Goal: Task Accomplishment & Management: Manage account settings

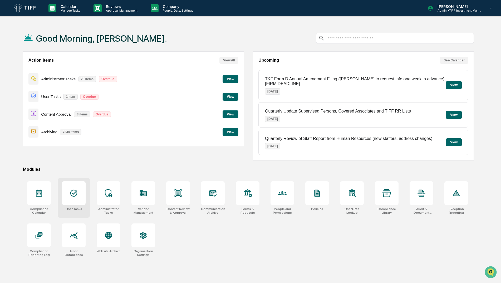
click at [80, 193] on div at bounding box center [74, 193] width 24 height 24
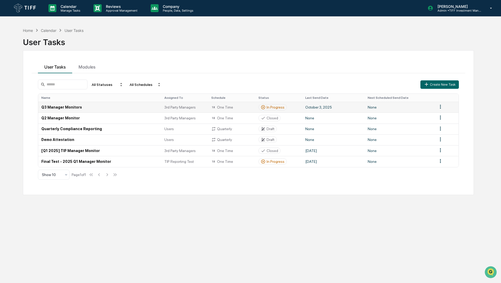
click at [377, 109] on td "None" at bounding box center [400, 107] width 70 height 11
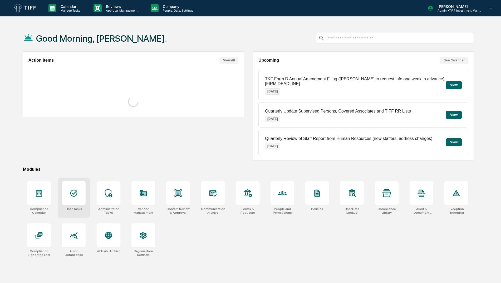
click at [75, 197] on icon at bounding box center [74, 193] width 8 height 8
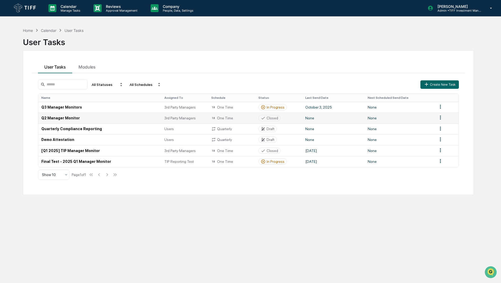
click at [76, 117] on td "Q2 Manager Monitor" at bounding box center [99, 118] width 123 height 11
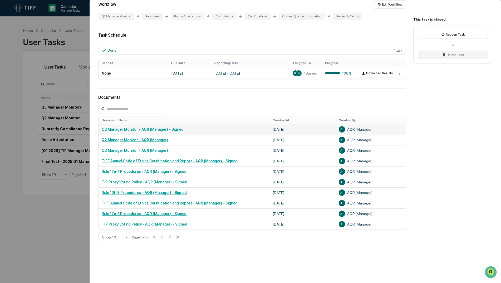
scroll to position [105, 0]
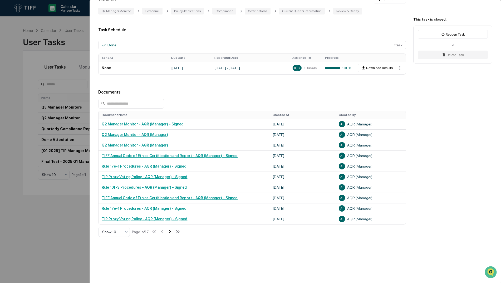
click at [172, 233] on icon at bounding box center [170, 232] width 6 height 6
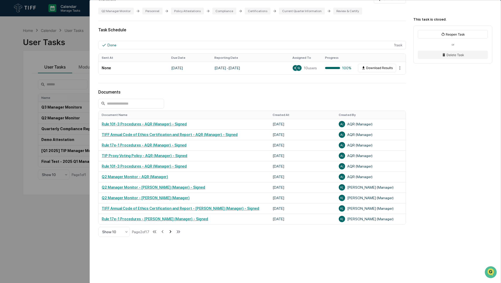
click at [172, 231] on icon at bounding box center [171, 232] width 6 height 6
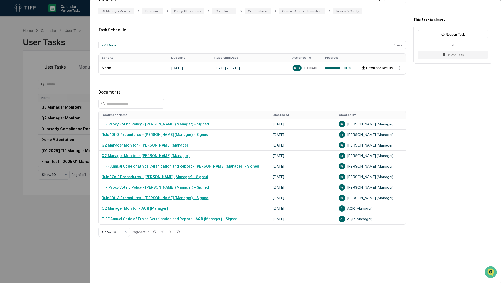
click at [172, 231] on icon at bounding box center [171, 232] width 6 height 6
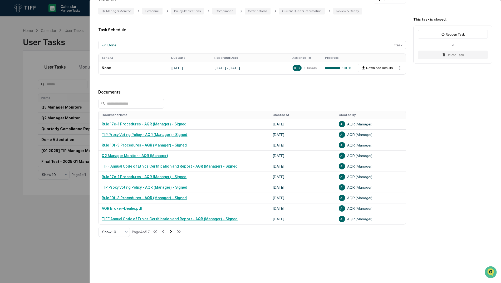
click at [172, 231] on icon at bounding box center [171, 232] width 6 height 6
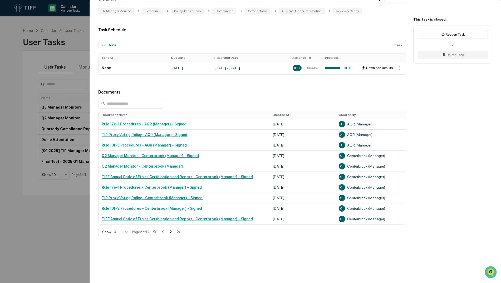
click at [172, 231] on icon at bounding box center [171, 232] width 6 height 6
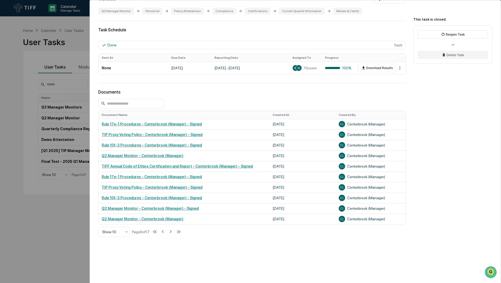
click at [61, 242] on div "User Tasks Q2 Manager Monitor Q2 Manager Monitor Closed No description Details …" at bounding box center [250, 141] width 501 height 283
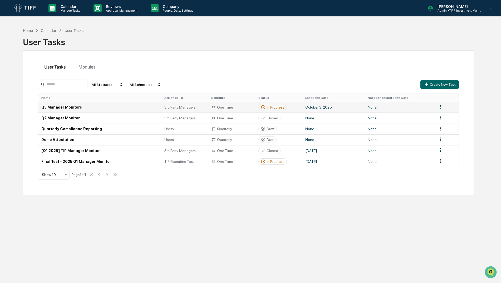
click at [315, 108] on td "October 3, 2025" at bounding box center [333, 107] width 62 height 11
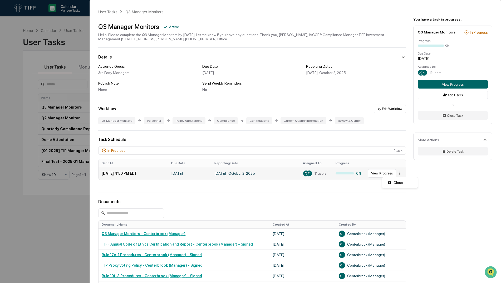
click at [399, 174] on html "Calendar Manage Tasks Reviews Approval Management Company People, Data, Setting…" at bounding box center [250, 141] width 501 height 283
click at [427, 166] on html "Calendar Manage Tasks Reviews Approval Management Company People, Data, Setting…" at bounding box center [252, 141] width 504 height 283
click at [68, 18] on div "User Tasks Q3 Manager Monitors Q3 Manager Monitors Active Hello, Please complet…" at bounding box center [250, 141] width 501 height 283
click at [79, 19] on div "User Tasks Q3 Manager Monitors Q3 Manager Monitors Active Hello, Please complet…" at bounding box center [250, 141] width 501 height 283
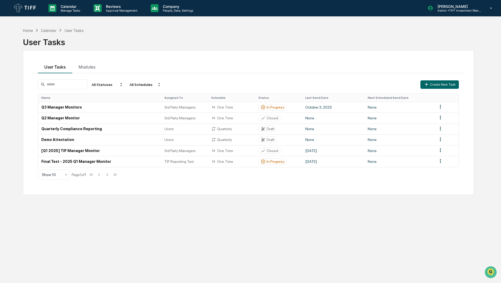
click at [472, 43] on div "User Tasks" at bounding box center [248, 40] width 451 height 14
click at [32, 9] on img at bounding box center [25, 8] width 25 height 12
